Goal: Information Seeking & Learning: Learn about a topic

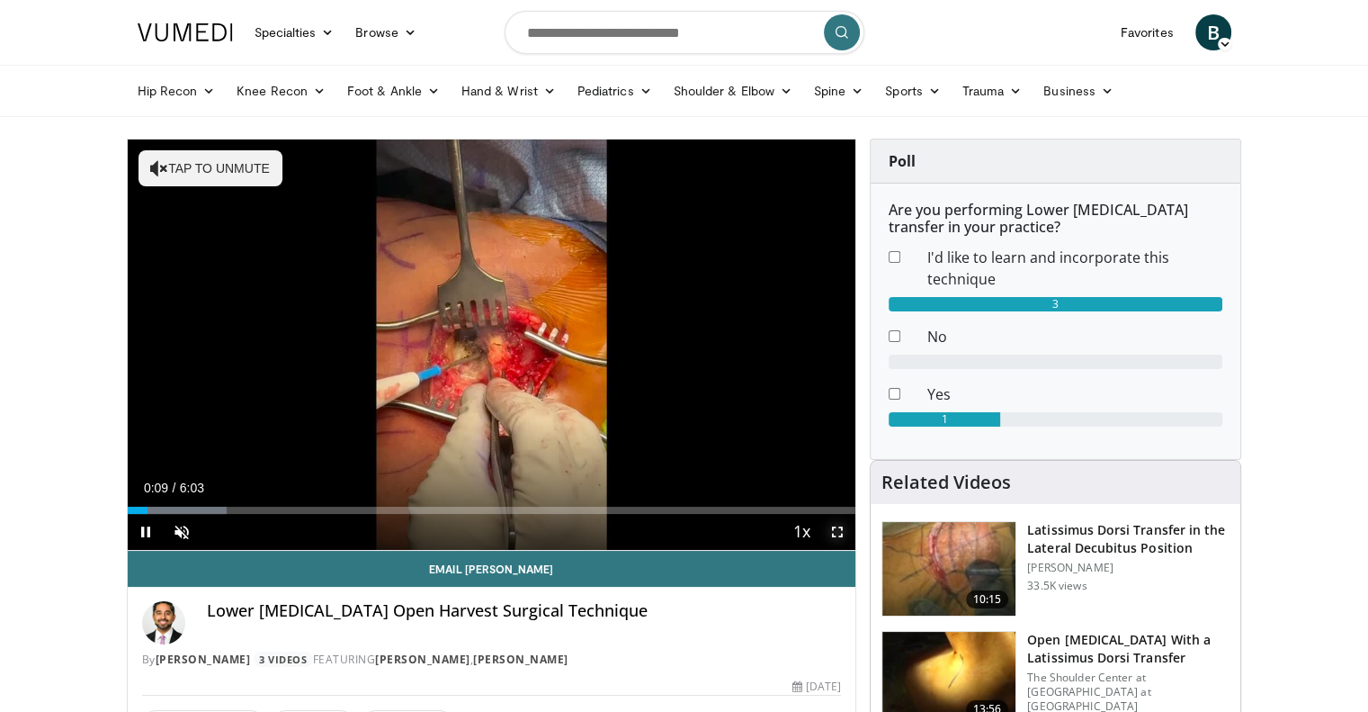
click at [838, 531] on span "Video Player" at bounding box center [838, 532] width 36 height 36
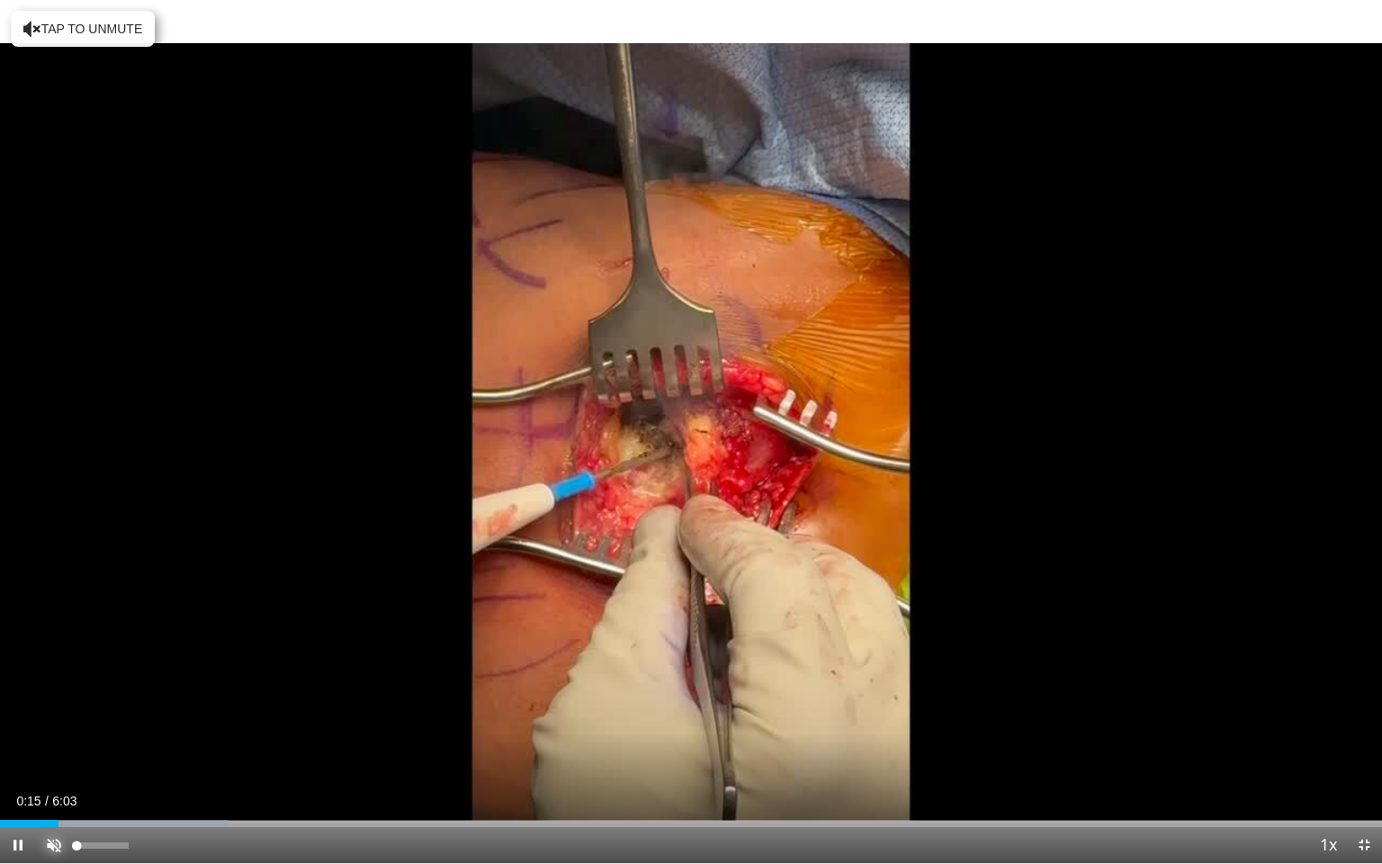
click at [50, 711] on span "Video Player" at bounding box center [54, 845] width 36 height 36
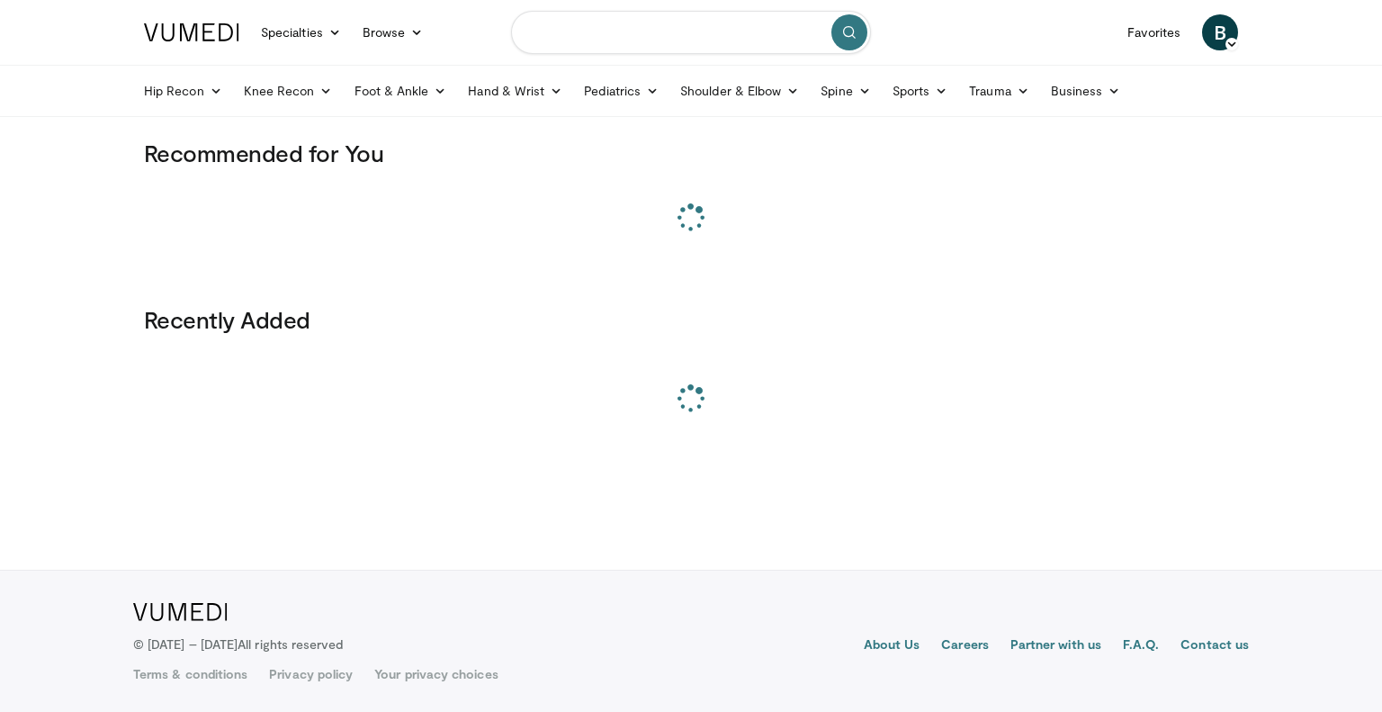
drag, startPoint x: 0, startPoint y: 0, endPoint x: 670, endPoint y: 39, distance: 671.3
click at [670, 39] on input "Search topics, interventions" at bounding box center [691, 32] width 360 height 43
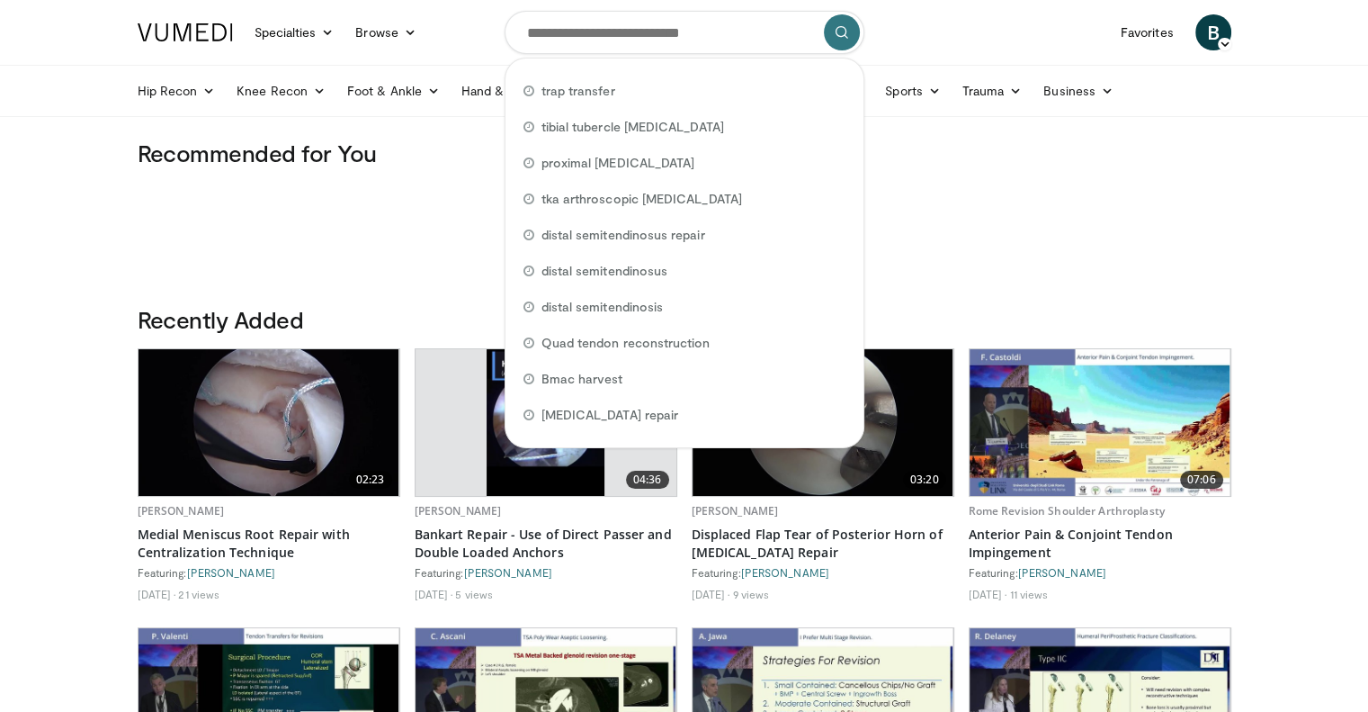
click at [653, 93] on div "trap transfer" at bounding box center [685, 91] width 344 height 36
type input "**********"
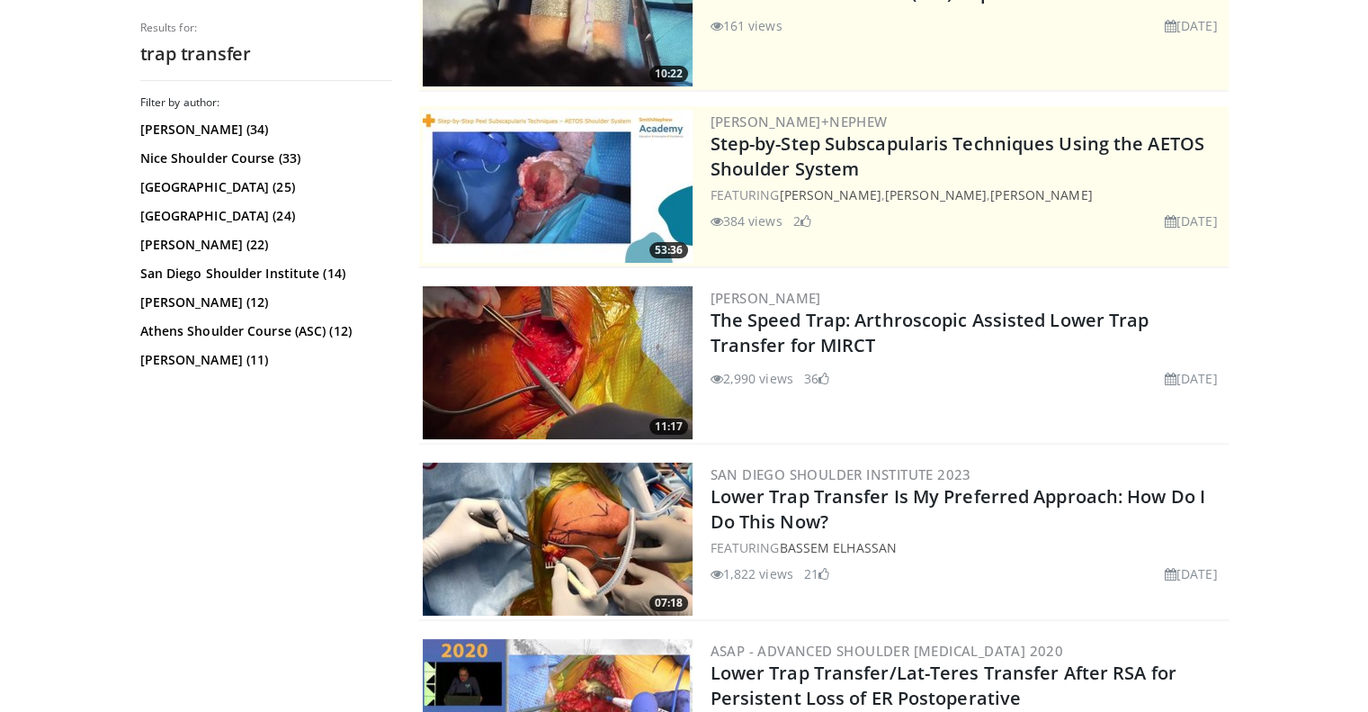
scroll to position [360, 0]
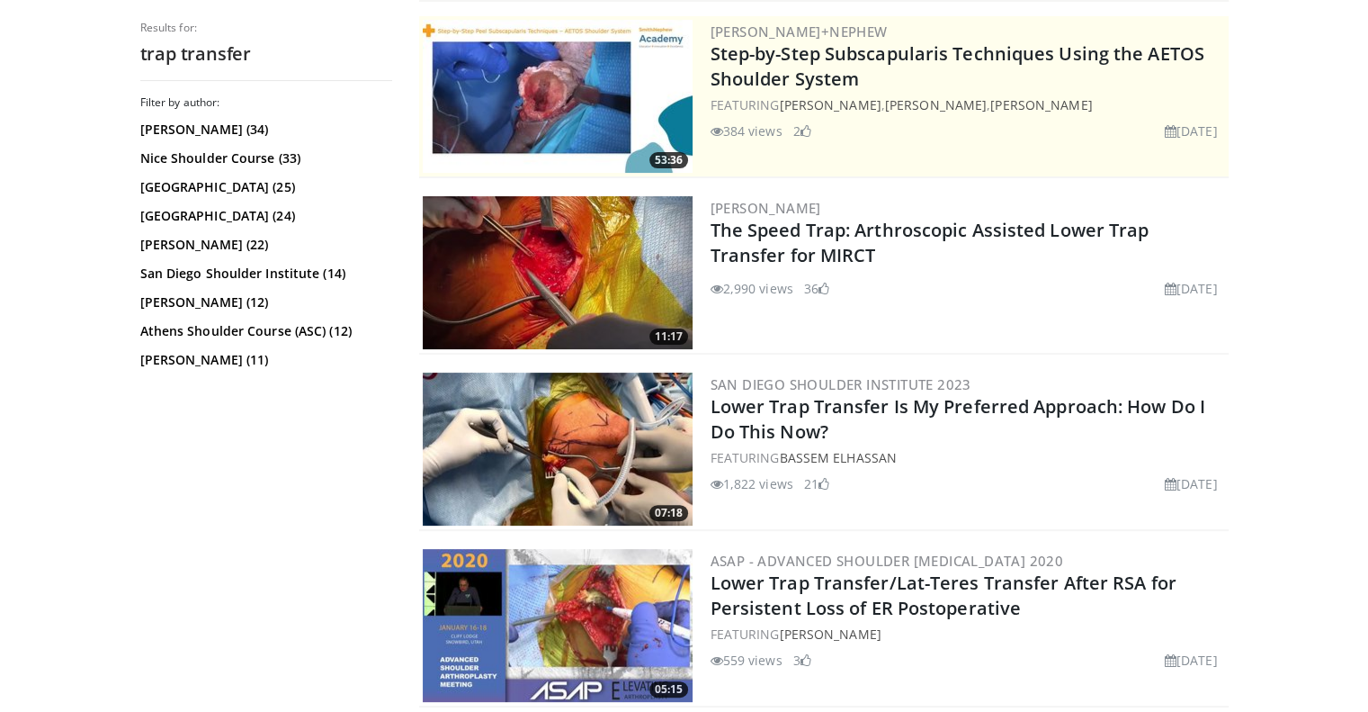
click at [581, 434] on img at bounding box center [558, 448] width 270 height 153
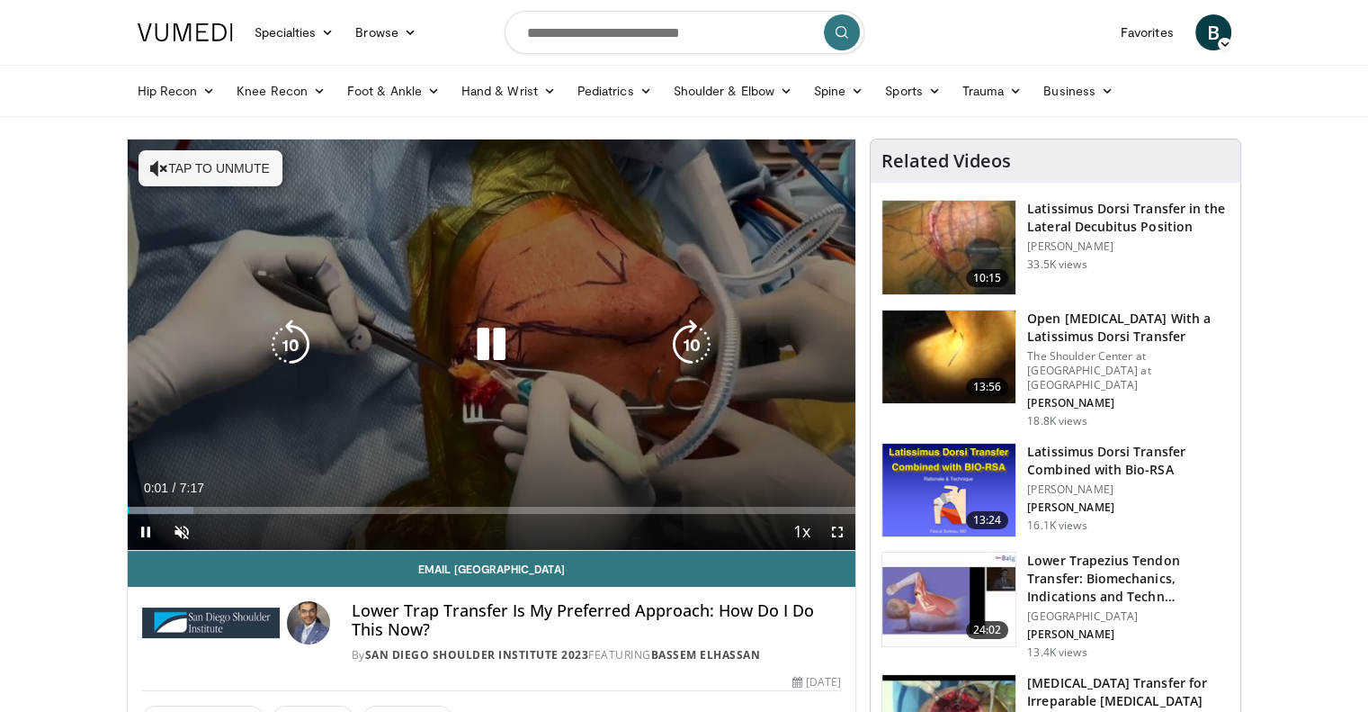
click at [695, 344] on icon "Video Player" at bounding box center [692, 344] width 50 height 50
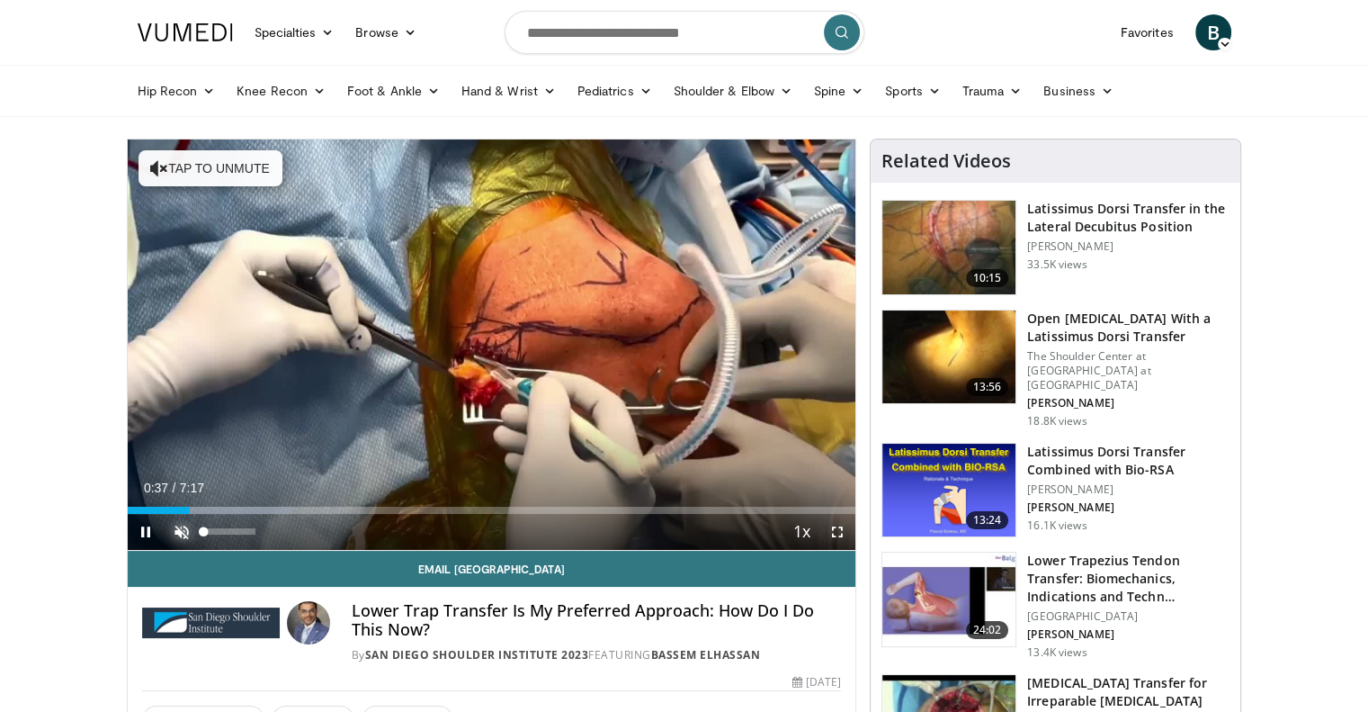
click at [177, 525] on span "Video Player" at bounding box center [182, 532] width 36 height 36
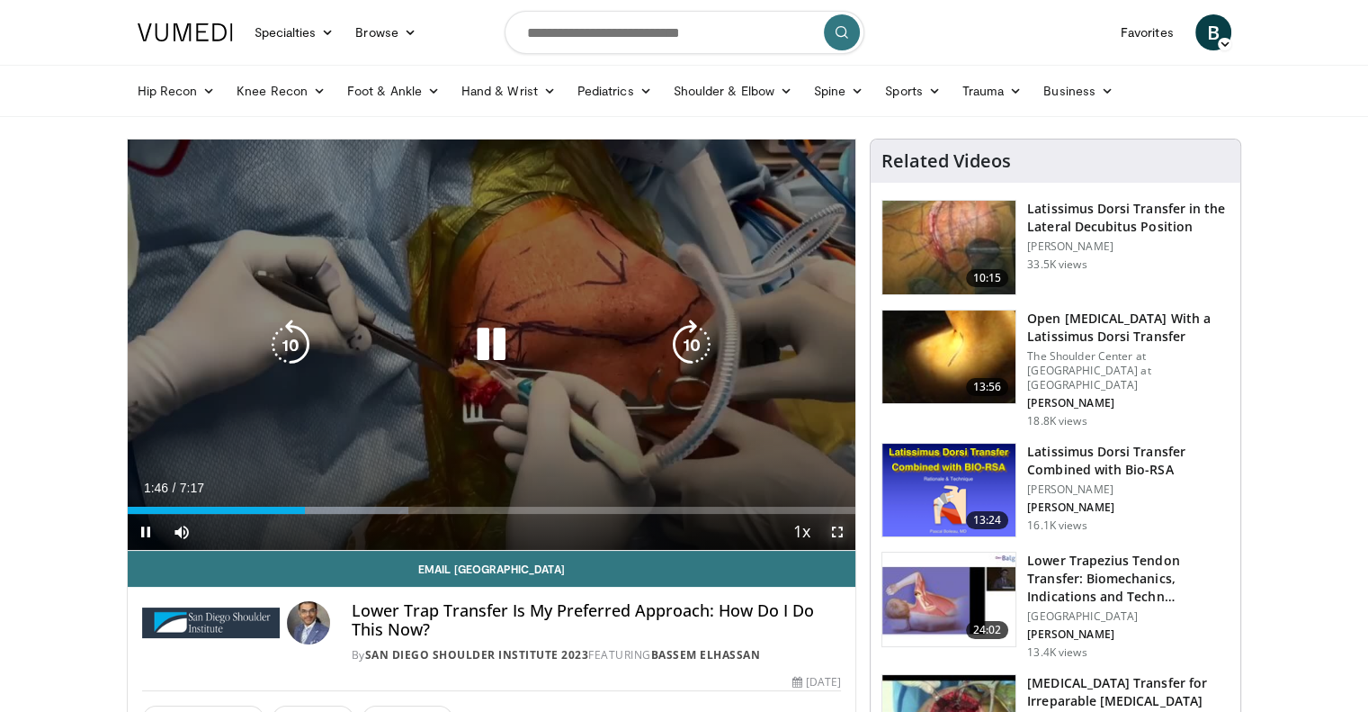
drag, startPoint x: 835, startPoint y: 530, endPoint x: 835, endPoint y: 638, distance: 108.0
click at [835, 530] on span "Video Player" at bounding box center [838, 532] width 36 height 36
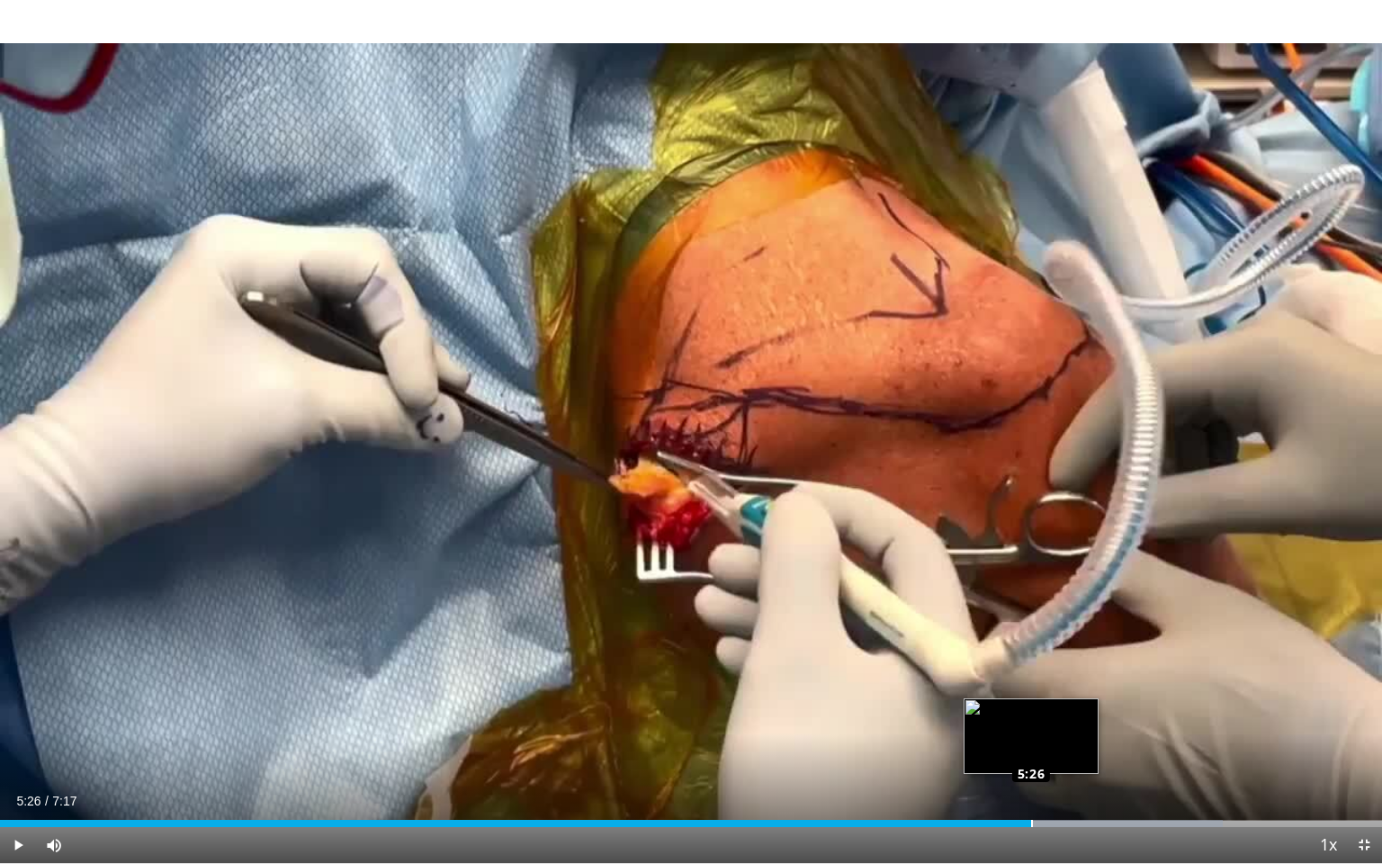
drag, startPoint x: 991, startPoint y: 821, endPoint x: 1030, endPoint y: 819, distance: 38.8
click at [1030, 711] on div "Loaded : 88.48% 5:26 5:26" at bounding box center [691, 818] width 1382 height 17
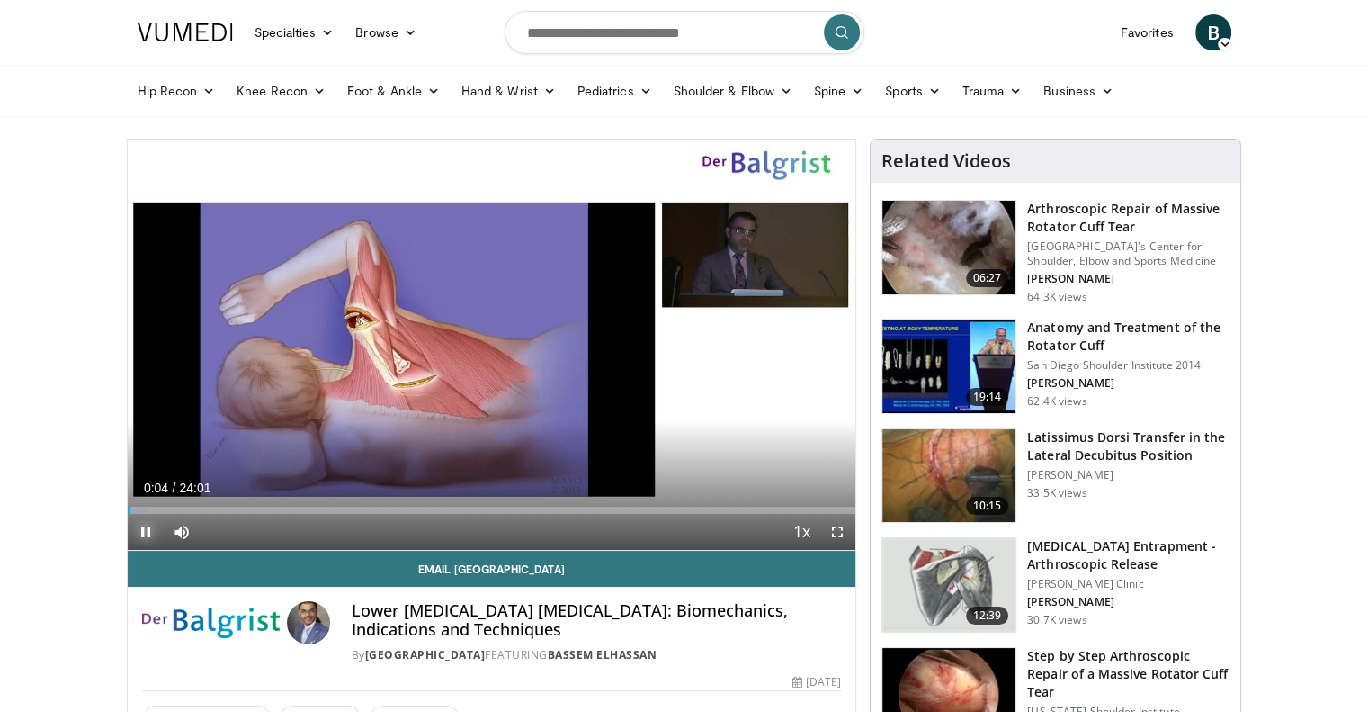
click at [140, 533] on span "Video Player" at bounding box center [146, 532] width 36 height 36
click at [695, 35] on input "Search topics, interventions" at bounding box center [685, 32] width 360 height 43
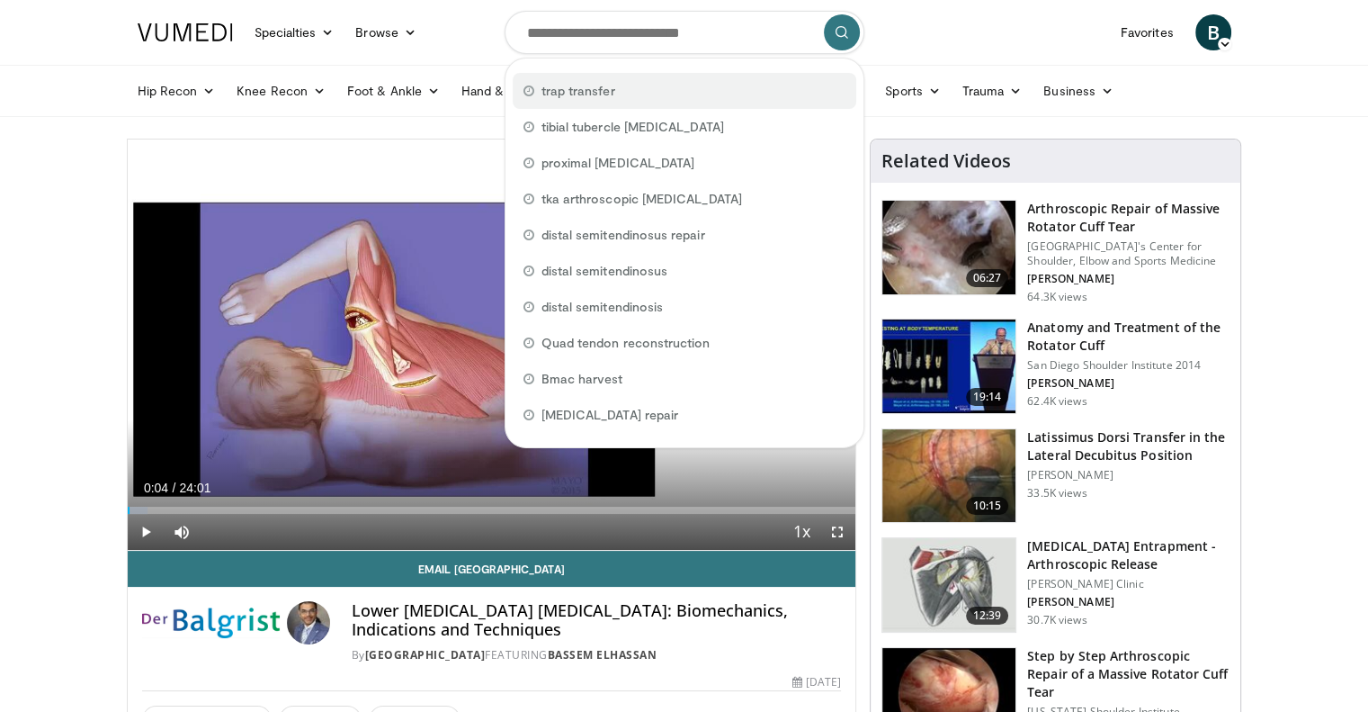
click at [683, 95] on div "trap transfer" at bounding box center [685, 91] width 344 height 36
type input "**********"
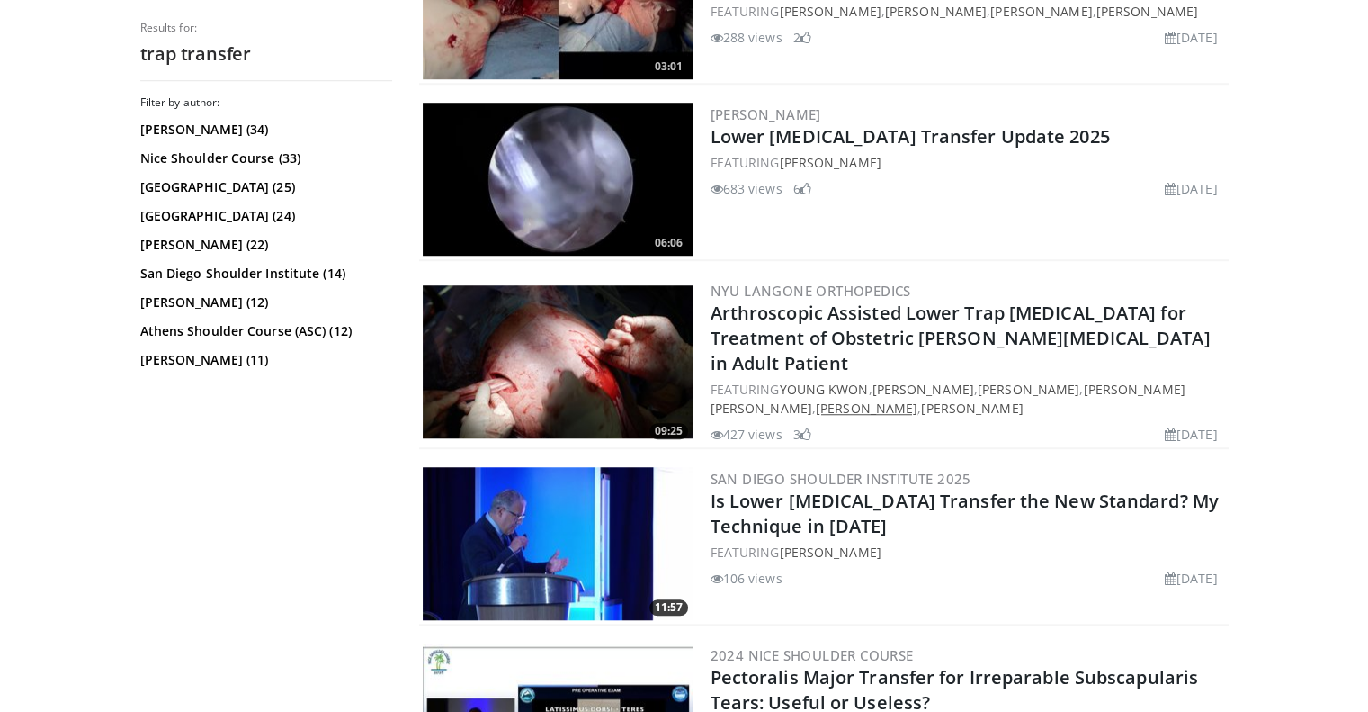
scroll to position [1259, 0]
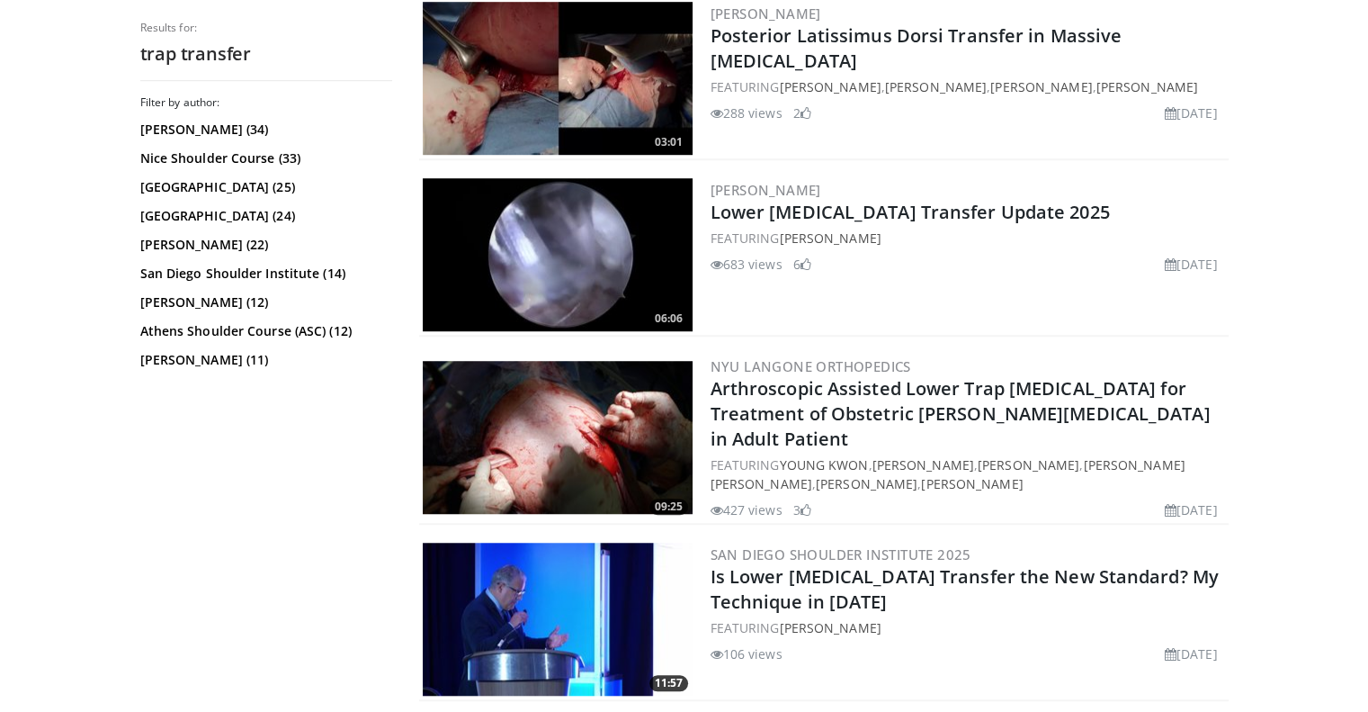
click at [583, 226] on img at bounding box center [558, 254] width 270 height 153
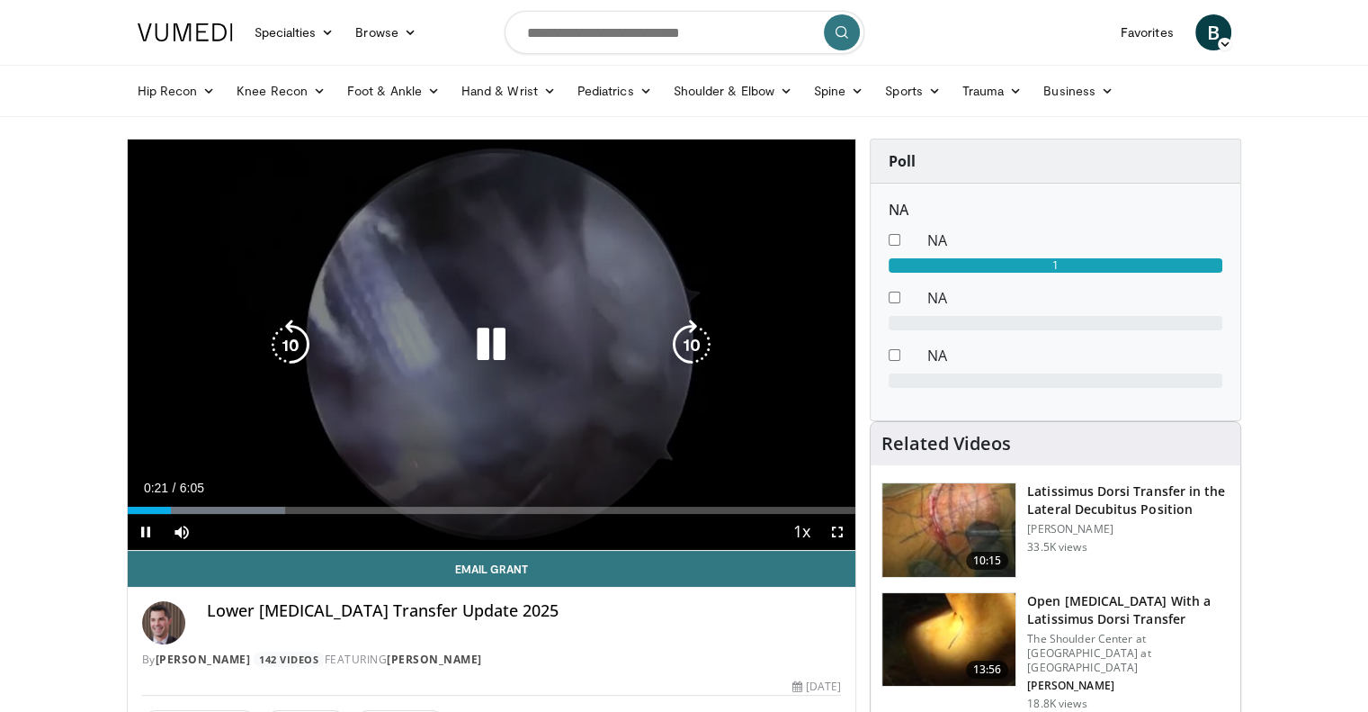
click at [702, 350] on icon "Video Player" at bounding box center [692, 344] width 50 height 50
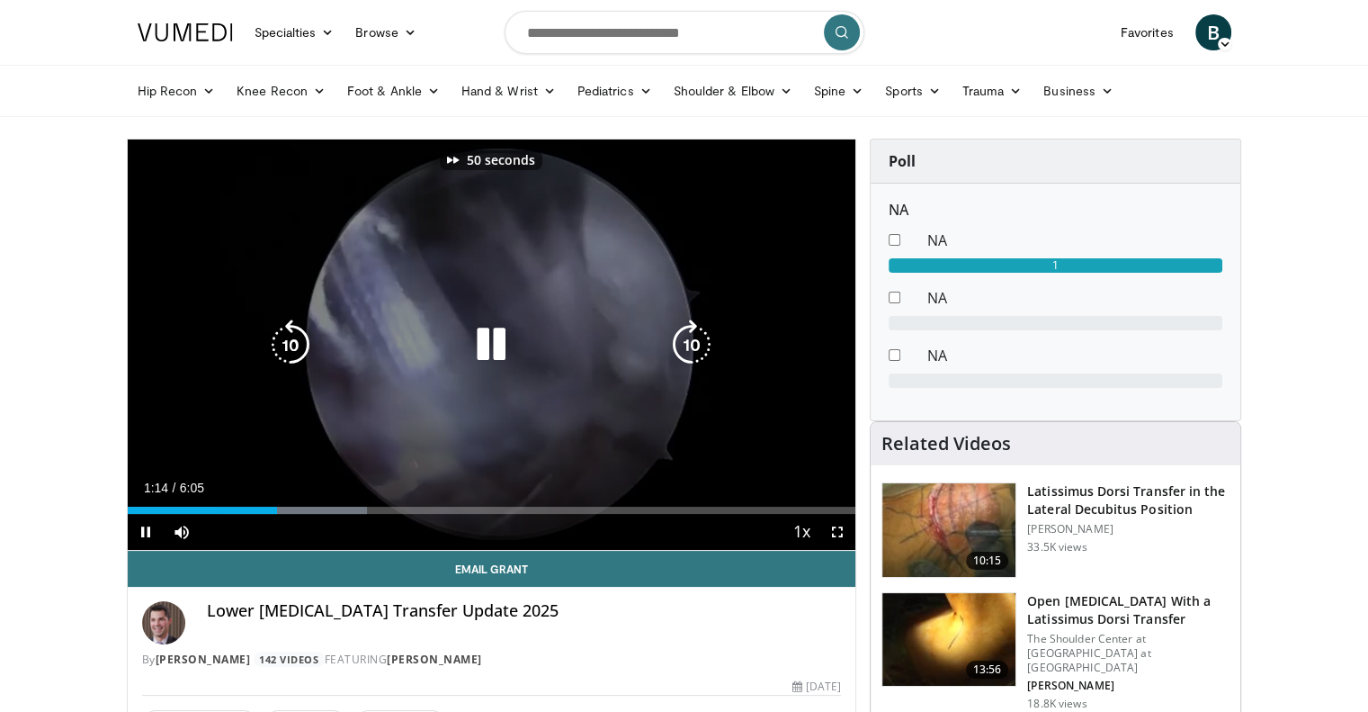
click at [702, 350] on icon "Video Player" at bounding box center [692, 344] width 50 height 50
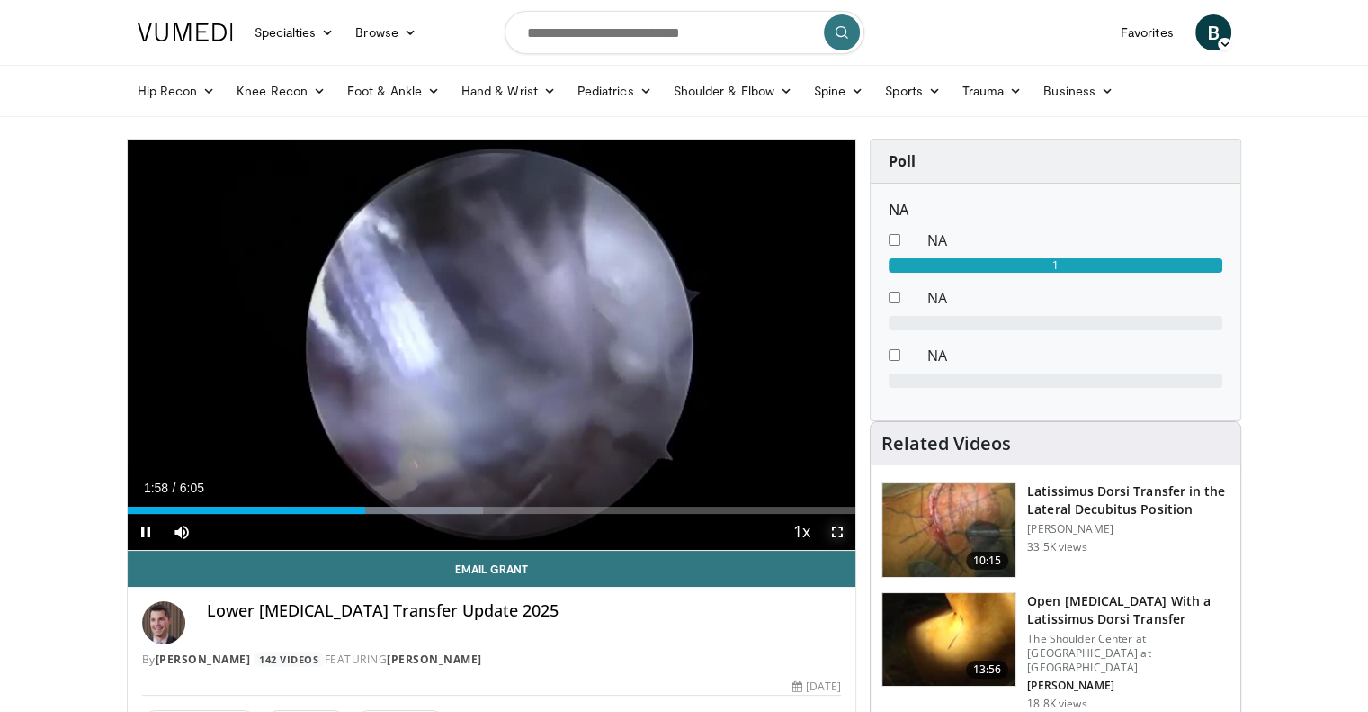
click at [842, 528] on span "Video Player" at bounding box center [838, 532] width 36 height 36
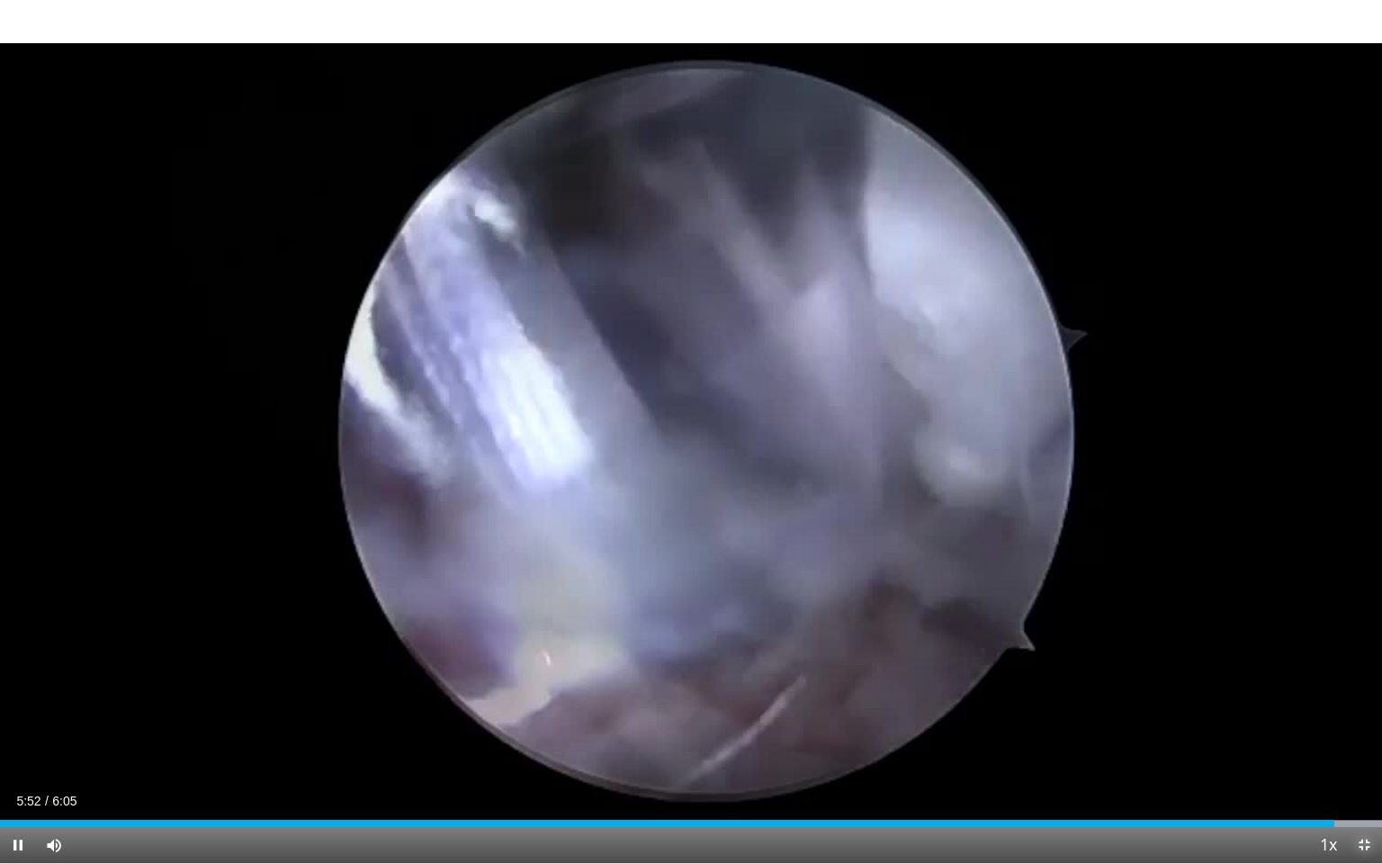
click at [1367, 711] on span "Video Player" at bounding box center [1364, 845] width 36 height 36
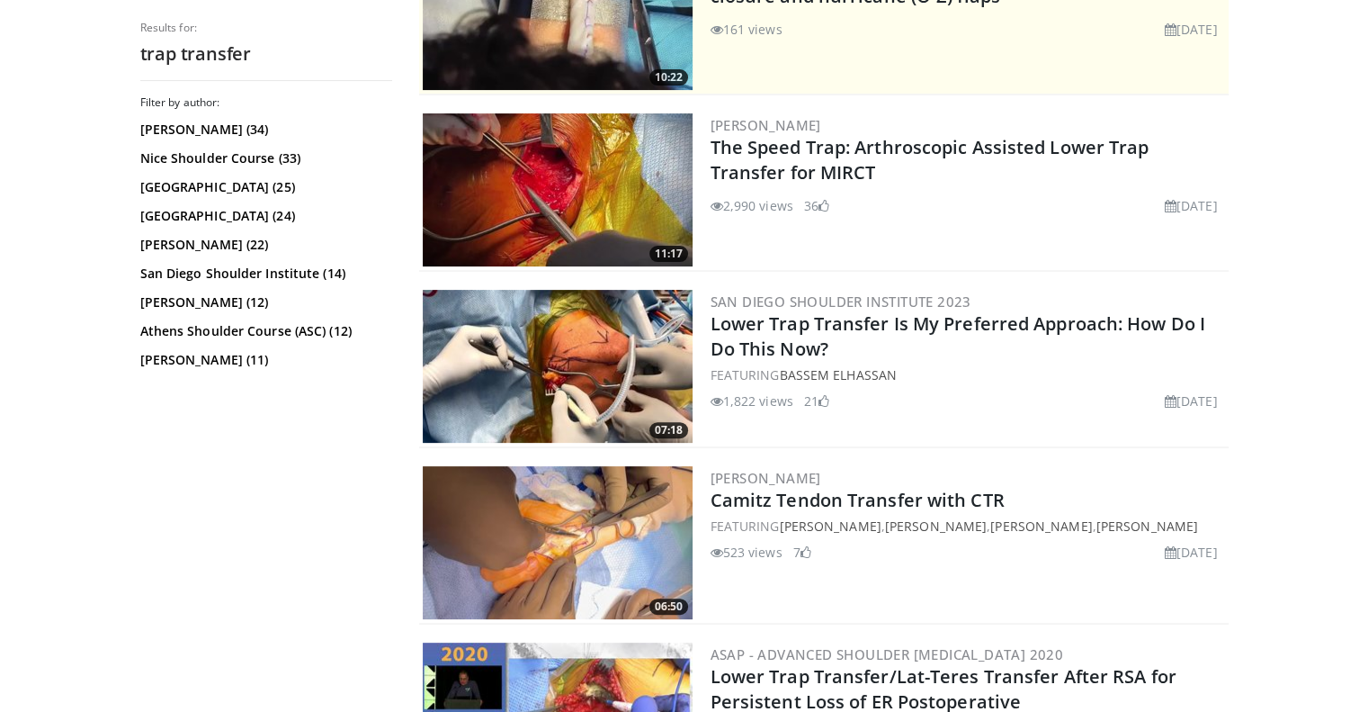
scroll to position [360, 0]
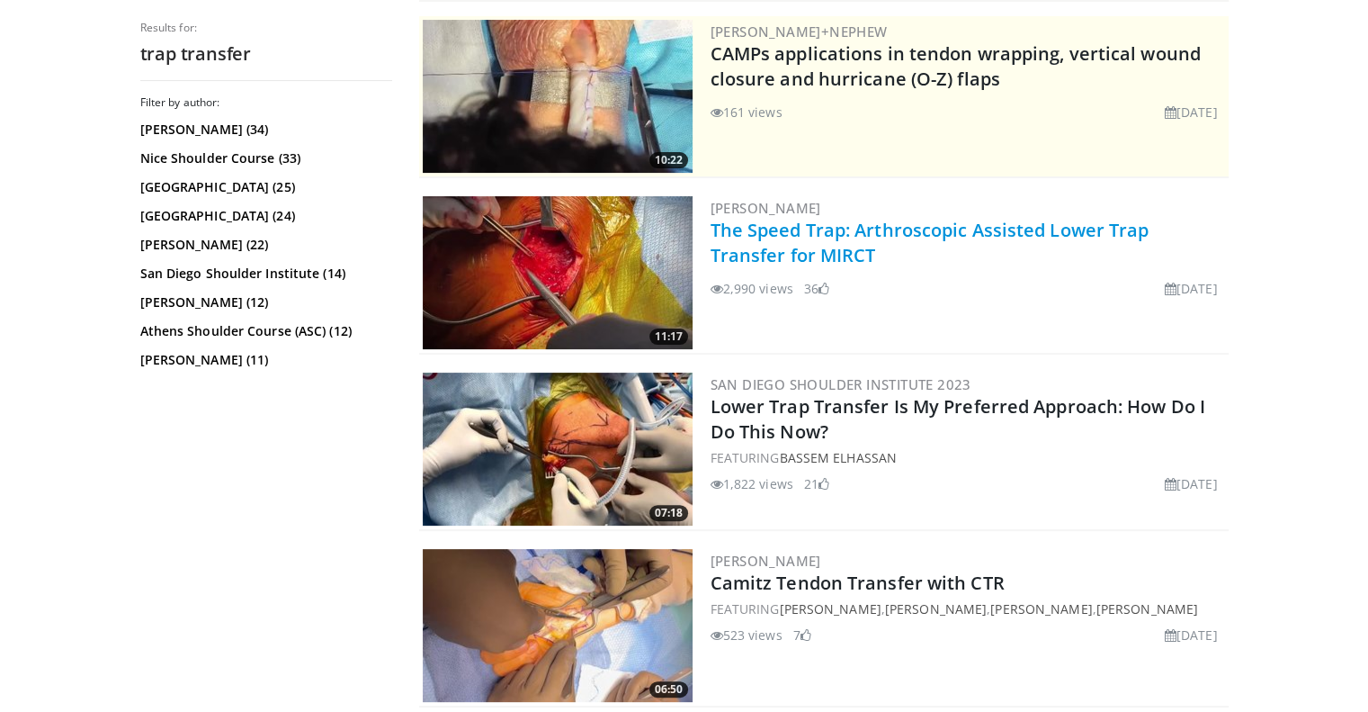
click at [831, 249] on link "The Speed Trap: Arthroscopic Assisted Lower Trap Transfer for MIRCT" at bounding box center [930, 242] width 439 height 49
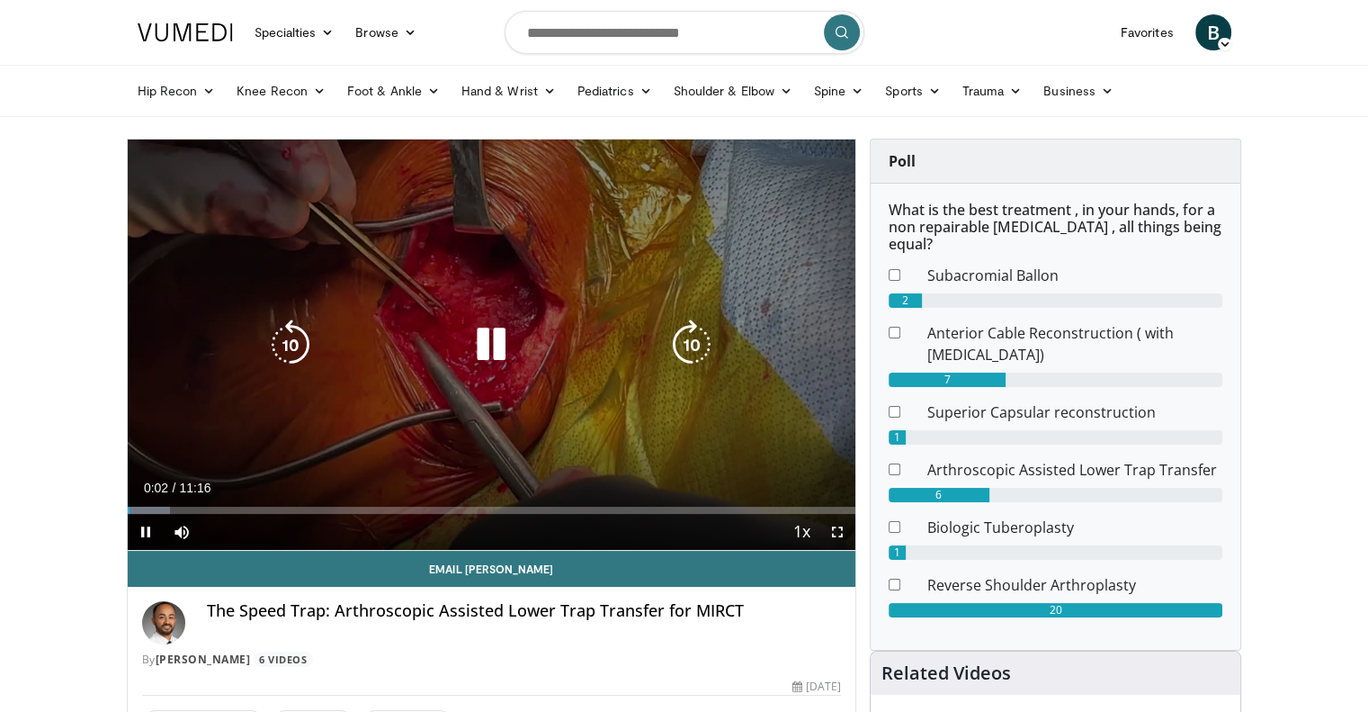
click at [693, 343] on icon "Video Player" at bounding box center [692, 344] width 50 height 50
click at [688, 357] on icon "Video Player" at bounding box center [692, 344] width 50 height 50
click at [688, 354] on icon "Video Player" at bounding box center [692, 344] width 50 height 50
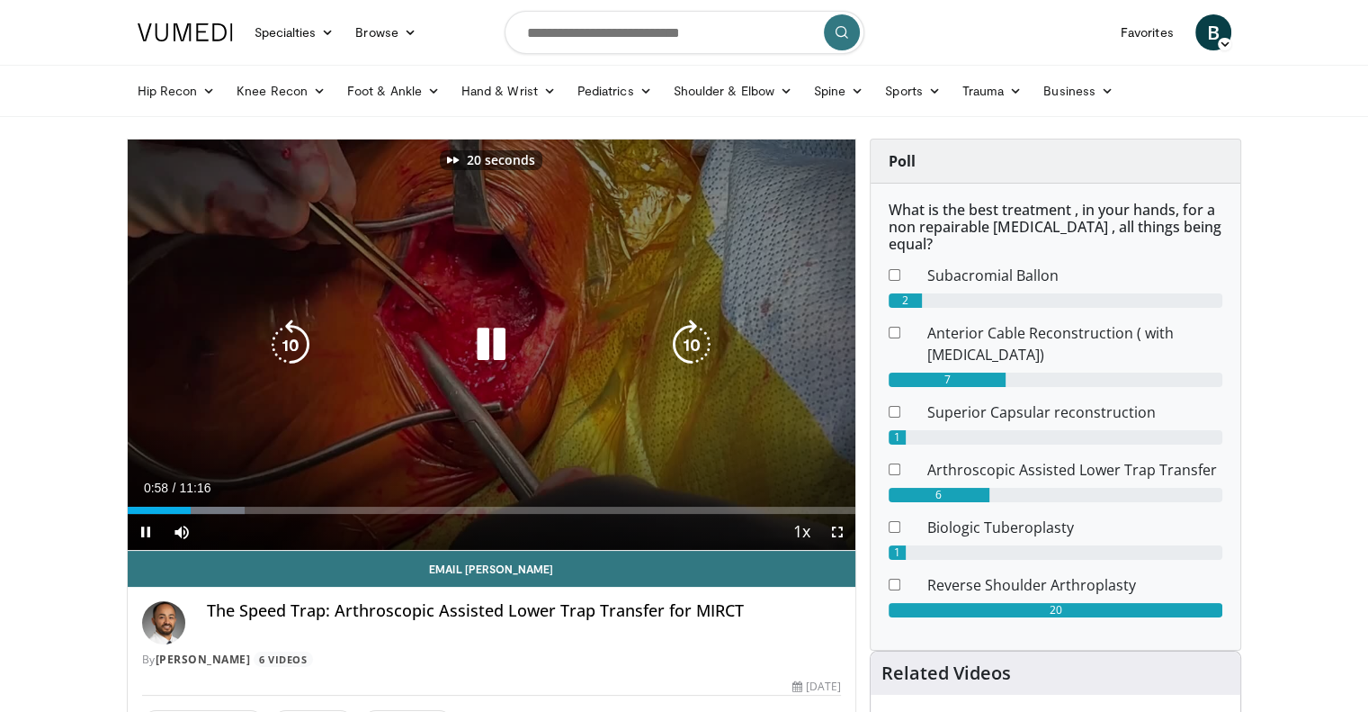
click at [688, 354] on icon "Video Player" at bounding box center [692, 344] width 50 height 50
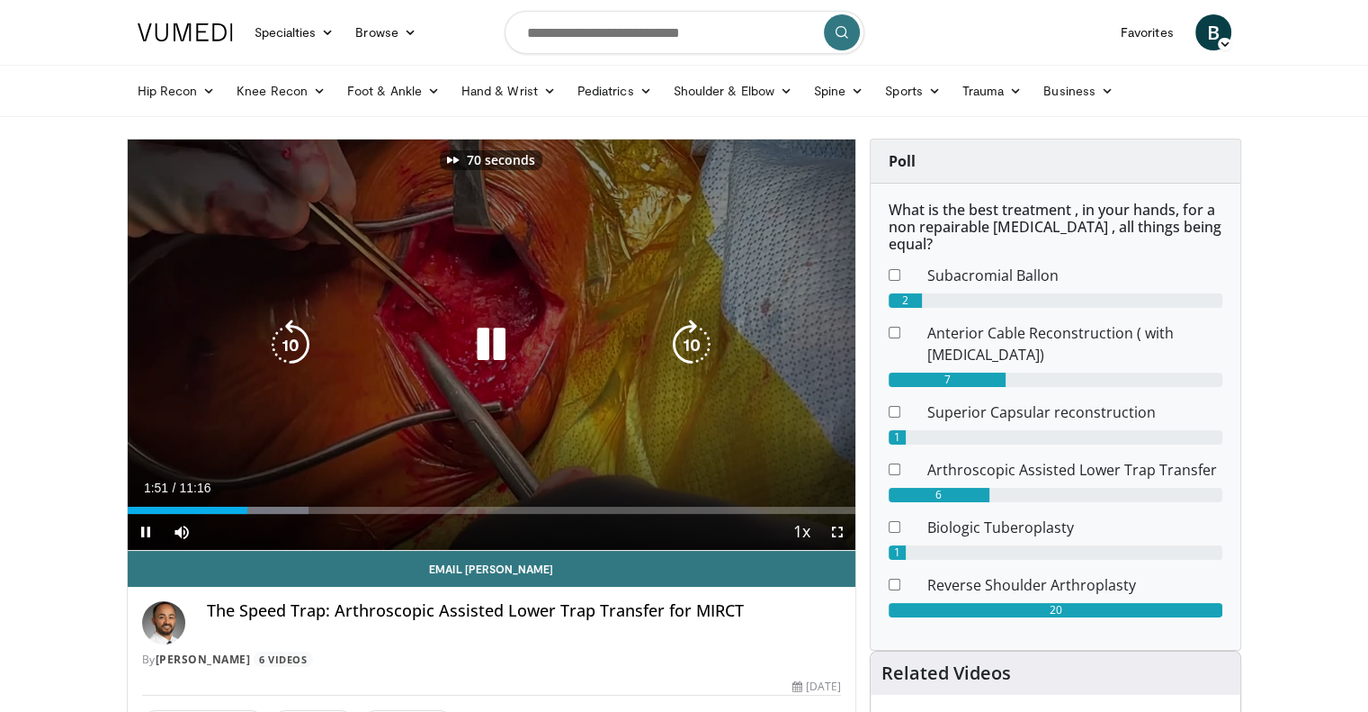
click at [688, 354] on icon "Video Player" at bounding box center [692, 344] width 50 height 50
click at [688, 352] on icon "Video Player" at bounding box center [692, 344] width 50 height 50
click at [688, 349] on icon "Video Player" at bounding box center [692, 344] width 50 height 50
click at [688, 348] on icon "Video Player" at bounding box center [692, 344] width 50 height 50
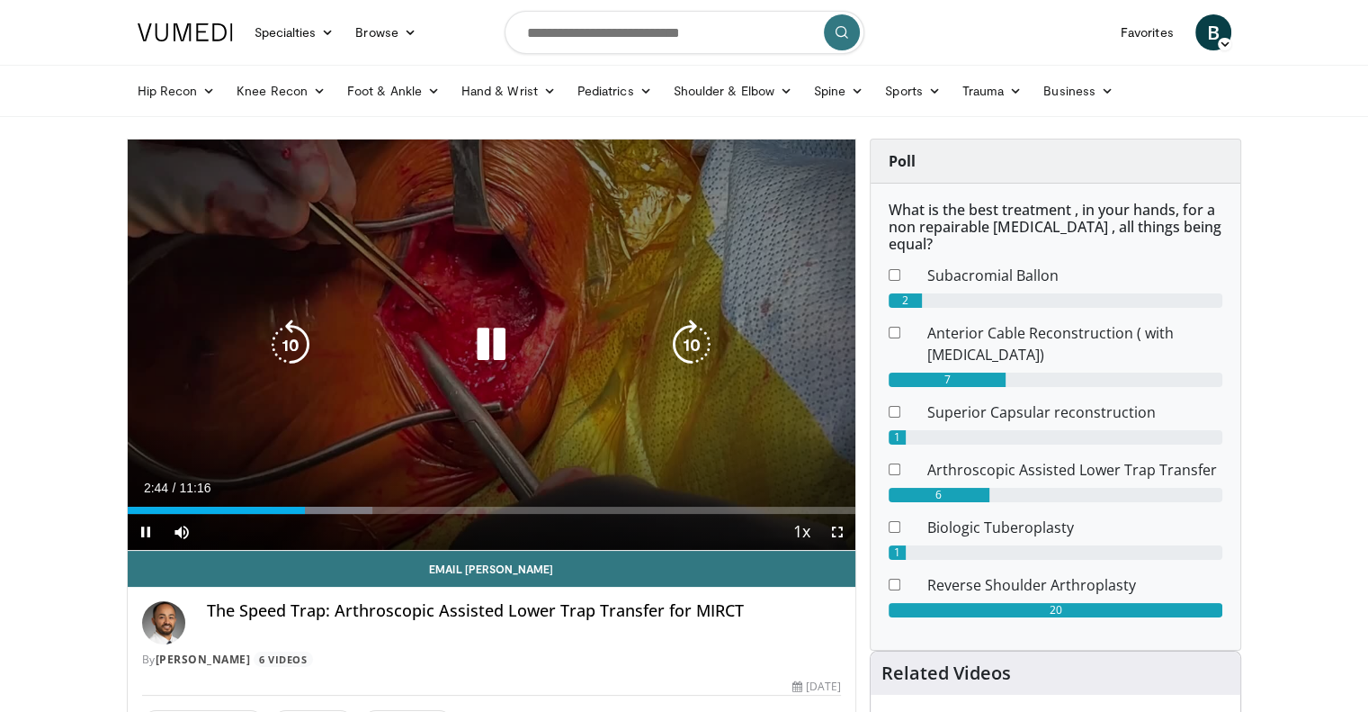
click at [485, 341] on icon "Video Player" at bounding box center [491, 344] width 50 height 50
click at [685, 336] on icon "Video Player" at bounding box center [692, 344] width 50 height 50
click at [489, 345] on icon "Video Player" at bounding box center [491, 344] width 50 height 50
click at [703, 336] on icon "Video Player" at bounding box center [692, 344] width 50 height 50
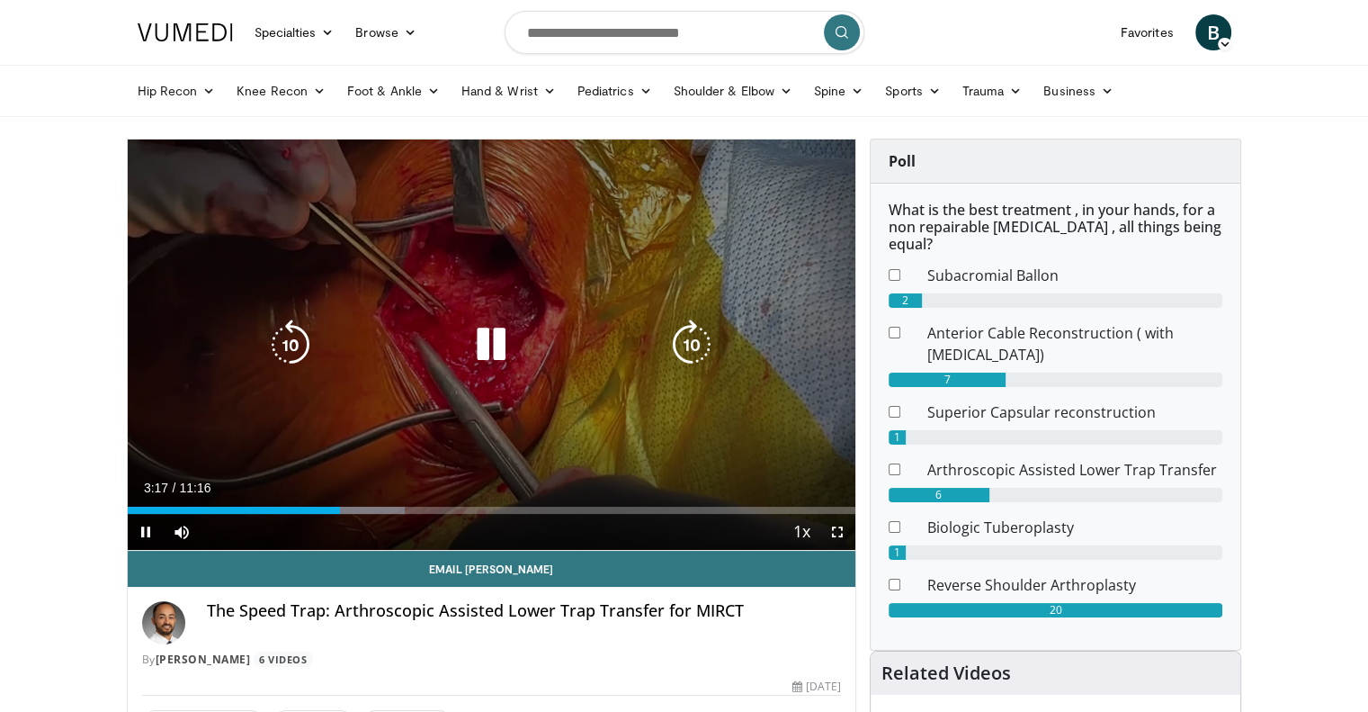
click at [702, 336] on icon "Video Player" at bounding box center [692, 344] width 50 height 50
click at [697, 341] on icon "Video Player" at bounding box center [692, 344] width 50 height 50
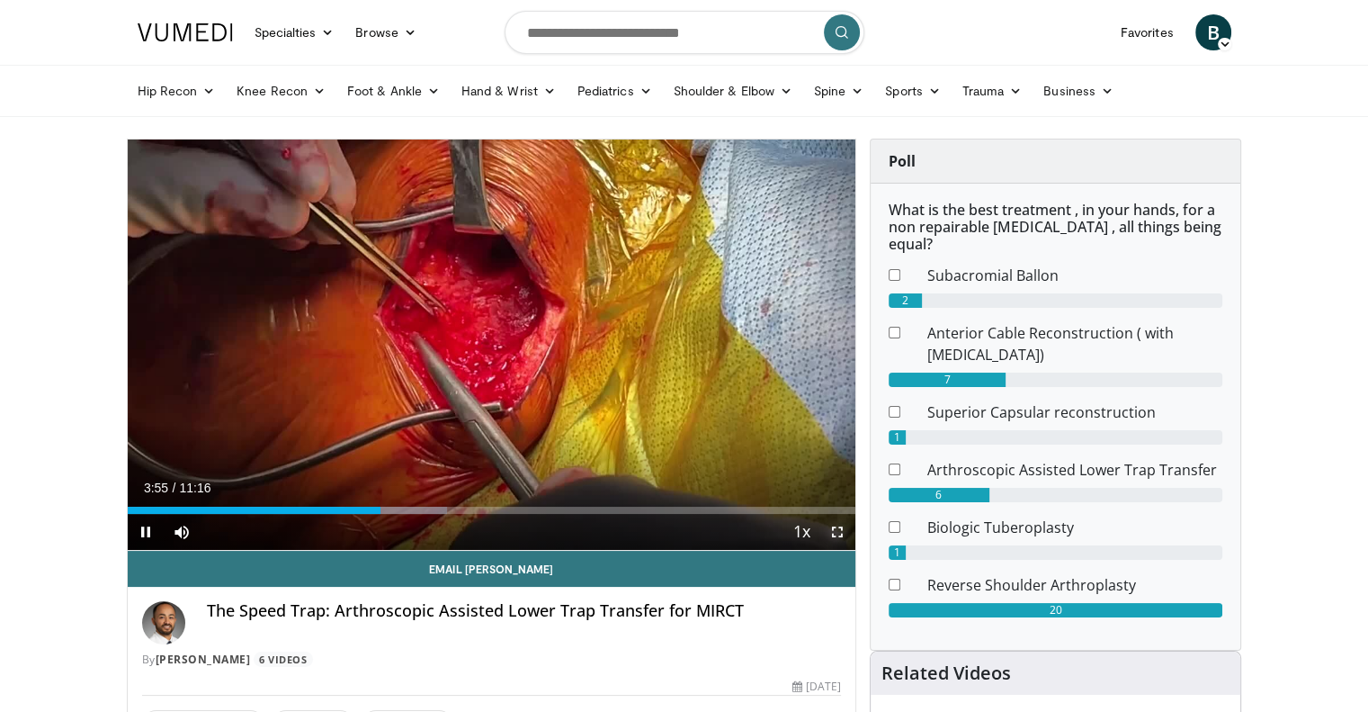
click at [840, 523] on span "Video Player" at bounding box center [838, 532] width 36 height 36
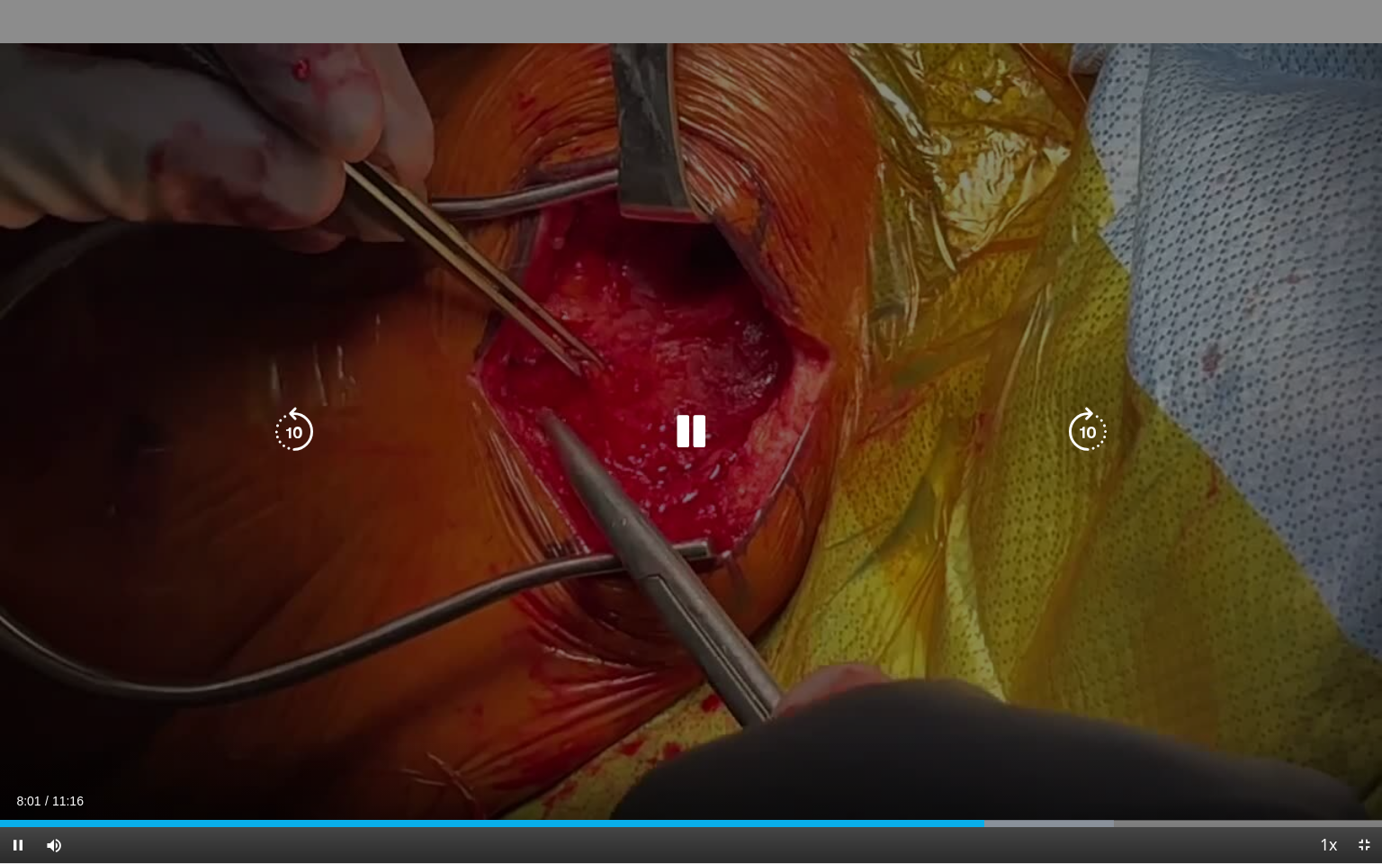
click at [700, 430] on icon "Video Player" at bounding box center [691, 432] width 50 height 50
click at [687, 432] on icon "Video Player" at bounding box center [691, 432] width 50 height 50
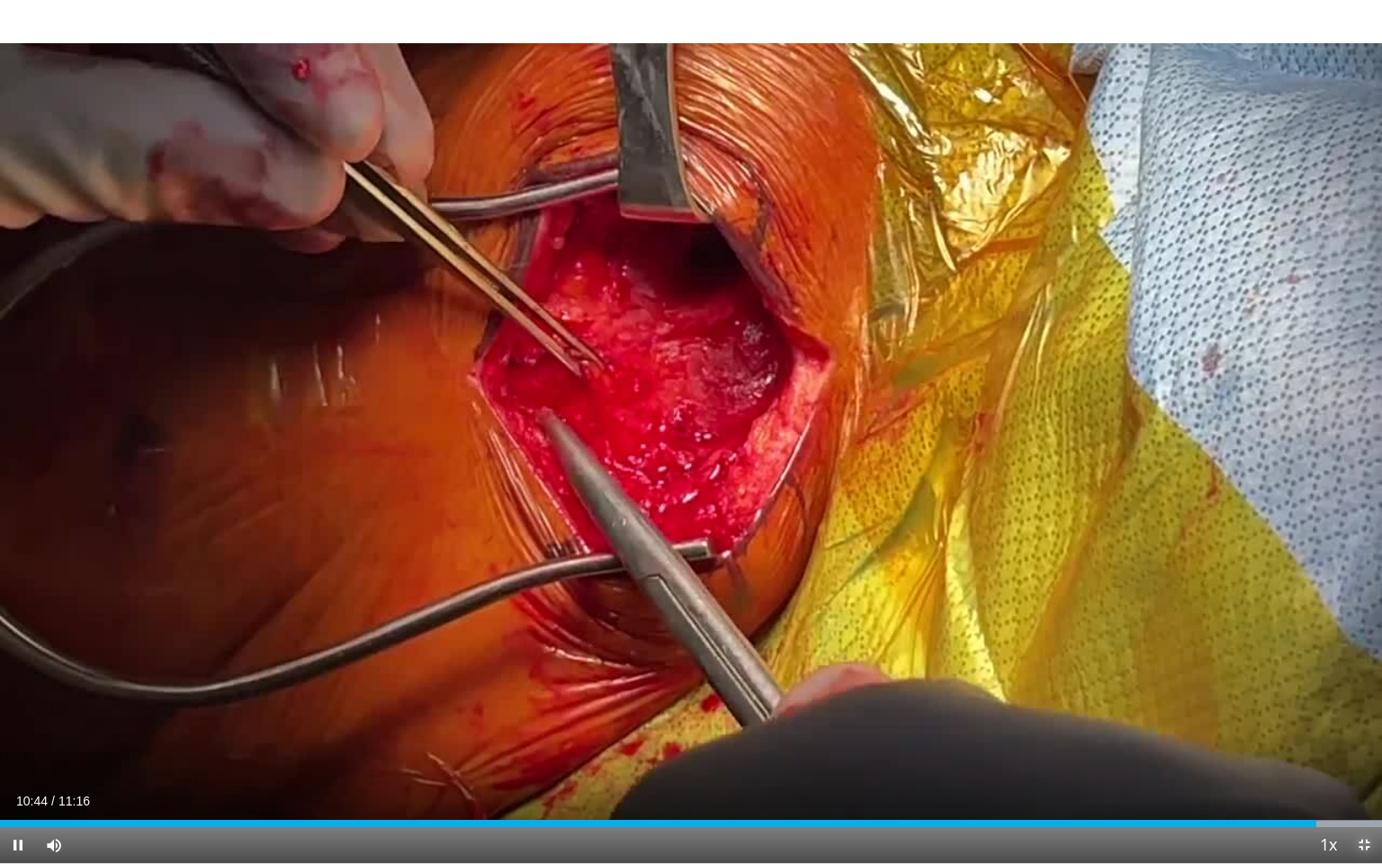
click at [1363, 711] on span "Video Player" at bounding box center [1364, 845] width 36 height 36
